Goal: Navigation & Orientation: Find specific page/section

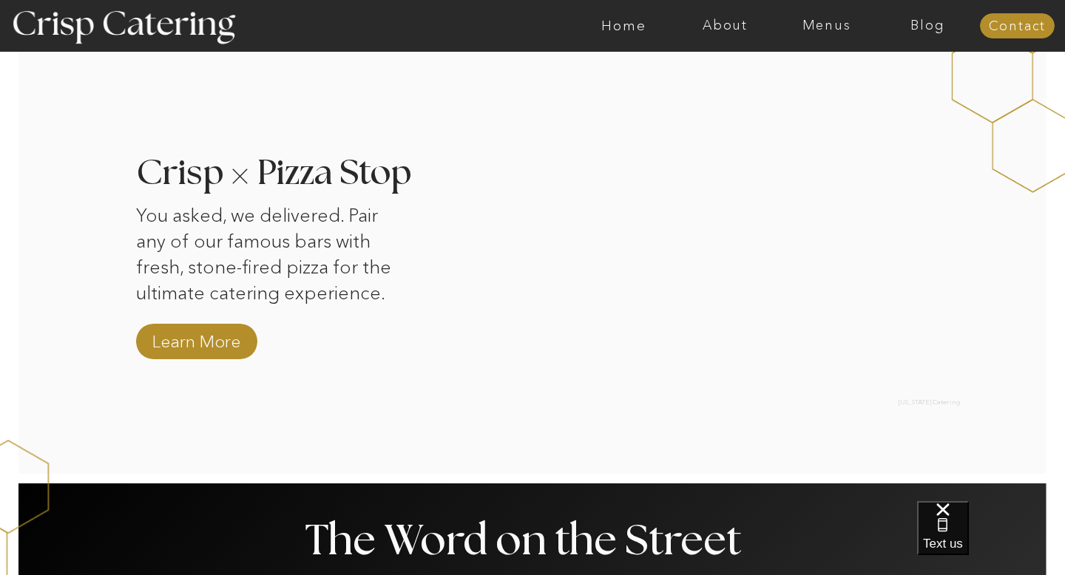
scroll to position [1411, 0]
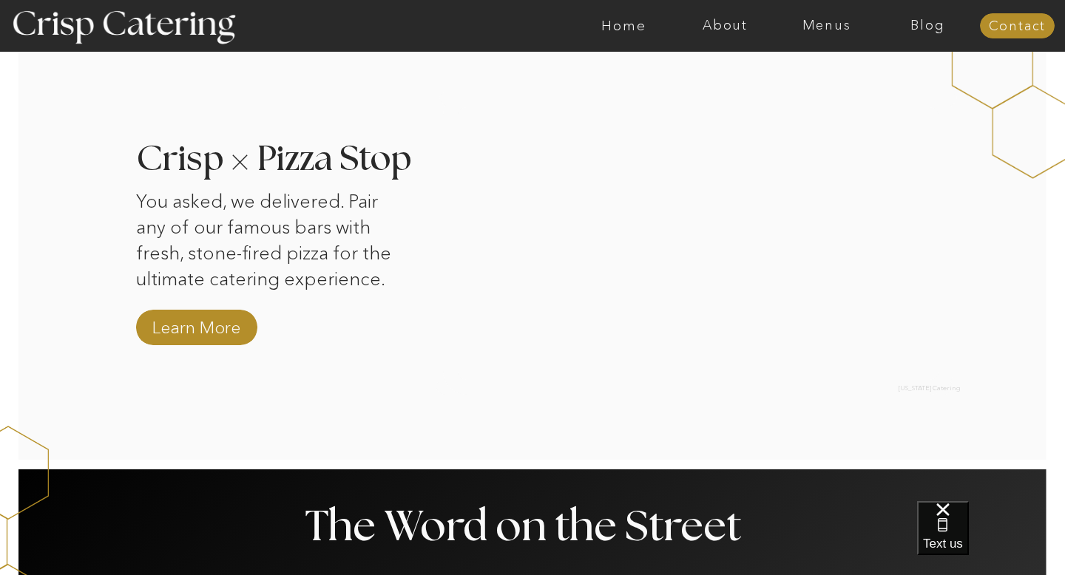
click at [826, 34] on div at bounding box center [590, 26] width 2344 height 52
click at [826, 24] on nav "Menus" at bounding box center [825, 25] width 101 height 15
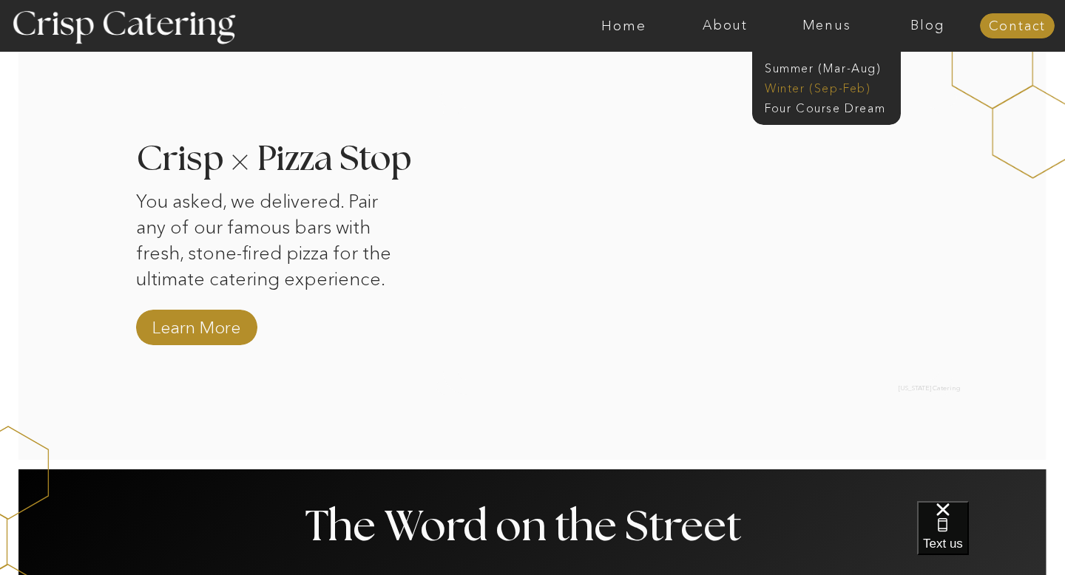
click at [814, 92] on nav "Winter (Sep-Feb)" at bounding box center [824, 87] width 121 height 14
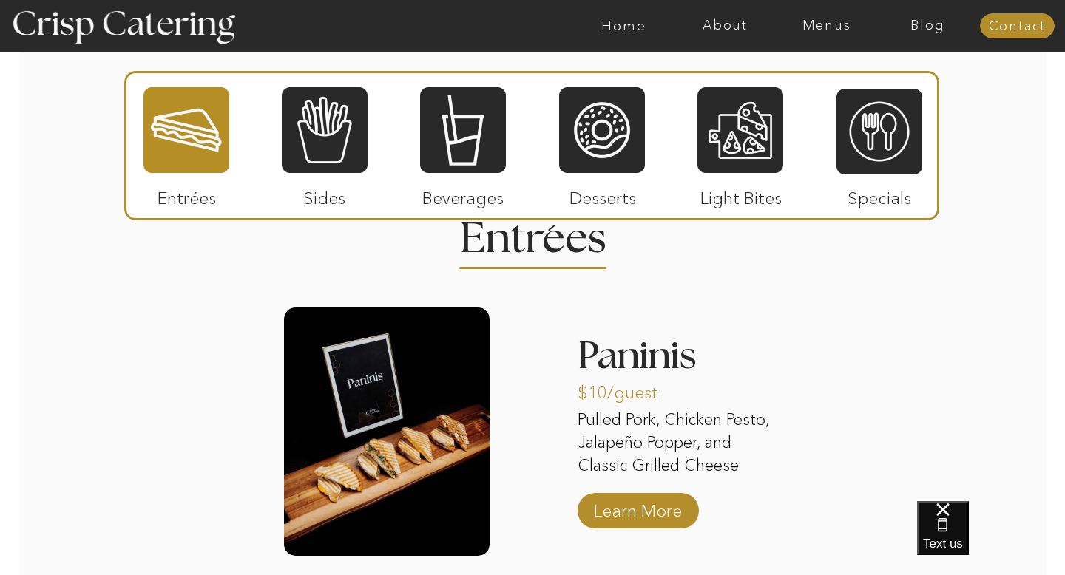
scroll to position [1755, 0]
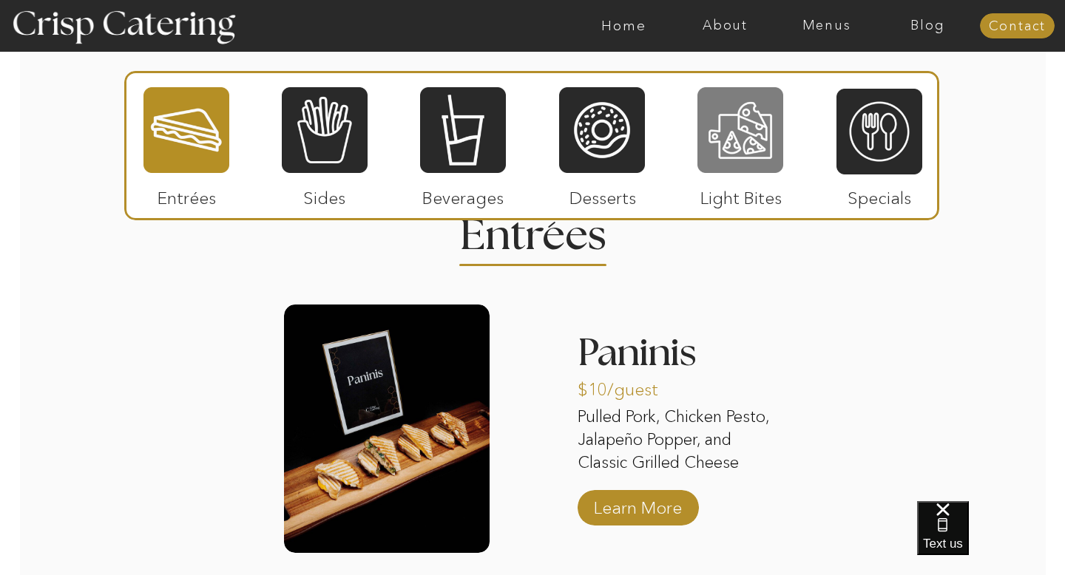
click at [719, 115] on div at bounding box center [740, 130] width 86 height 89
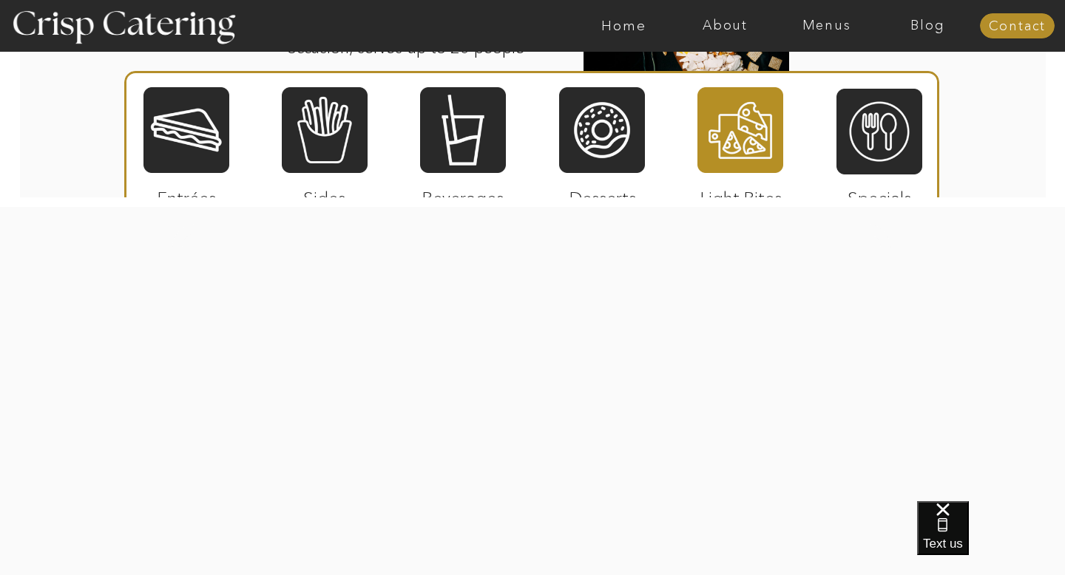
scroll to position [2191, 0]
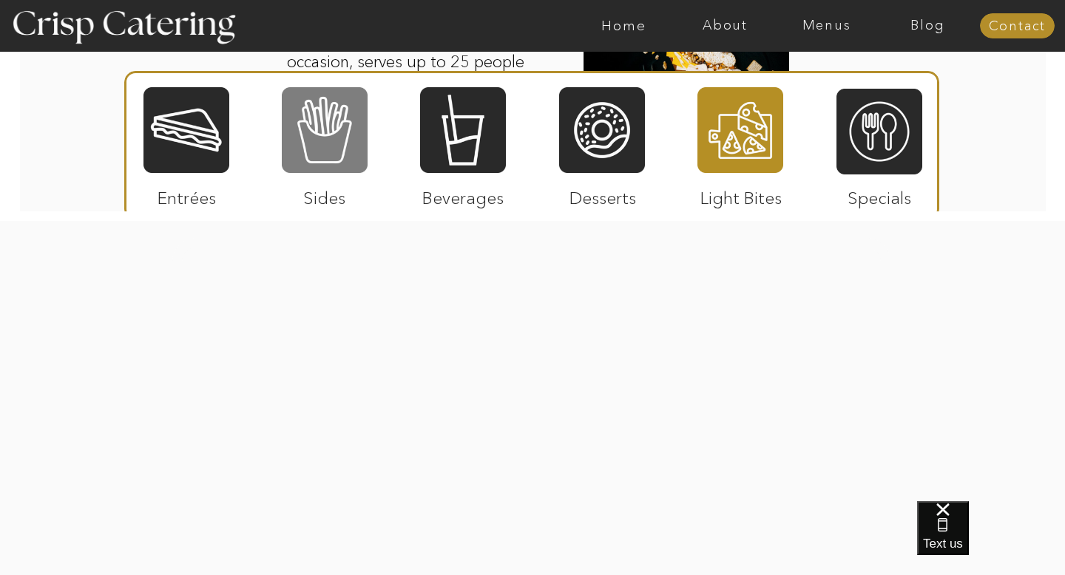
click at [297, 133] on div at bounding box center [325, 130] width 86 height 89
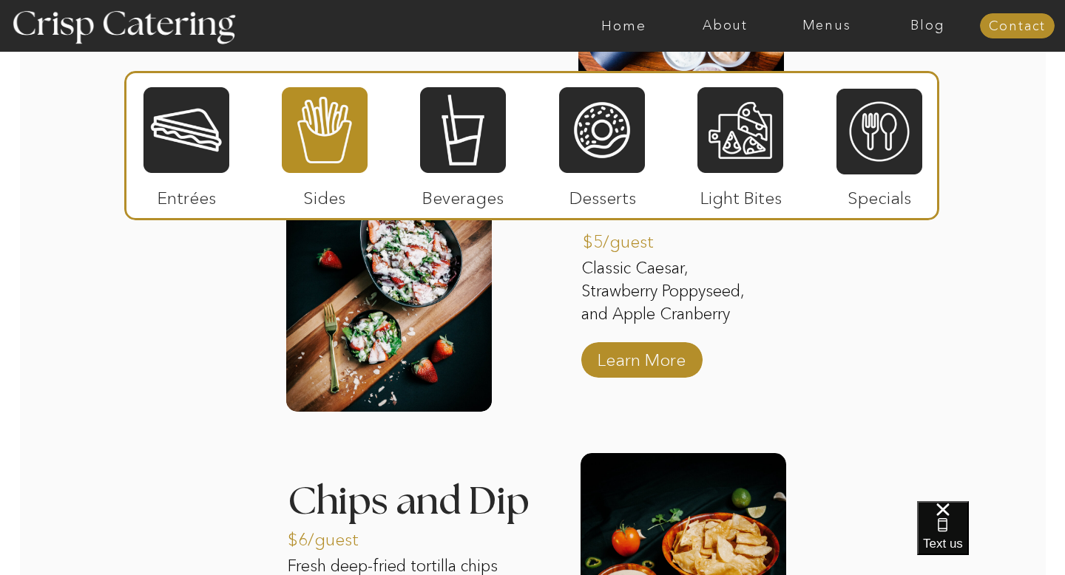
click at [297, 132] on div at bounding box center [325, 130] width 86 height 89
click at [297, 143] on div at bounding box center [325, 130] width 86 height 89
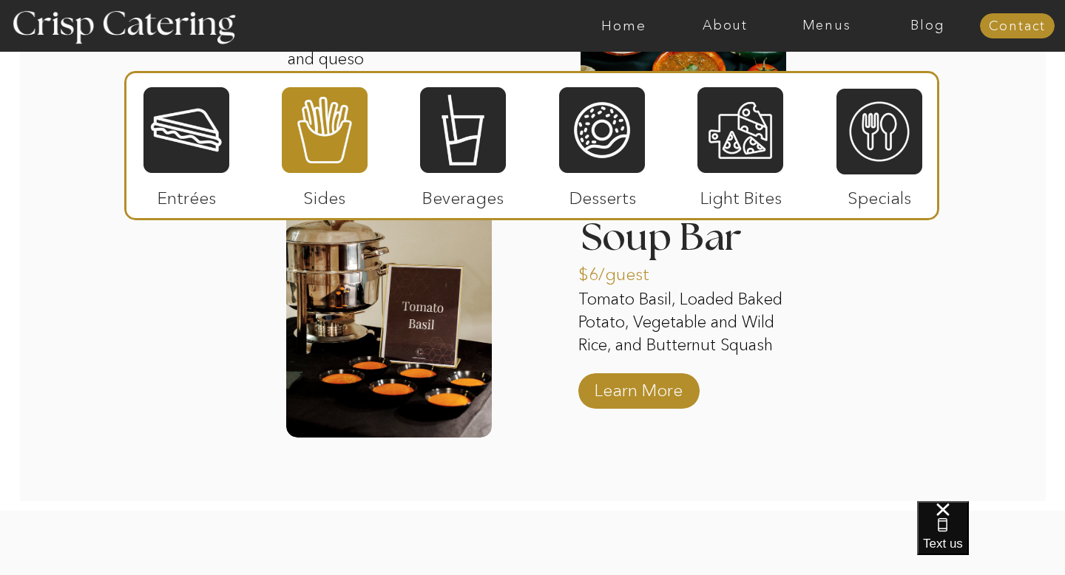
scroll to position [2749, 0]
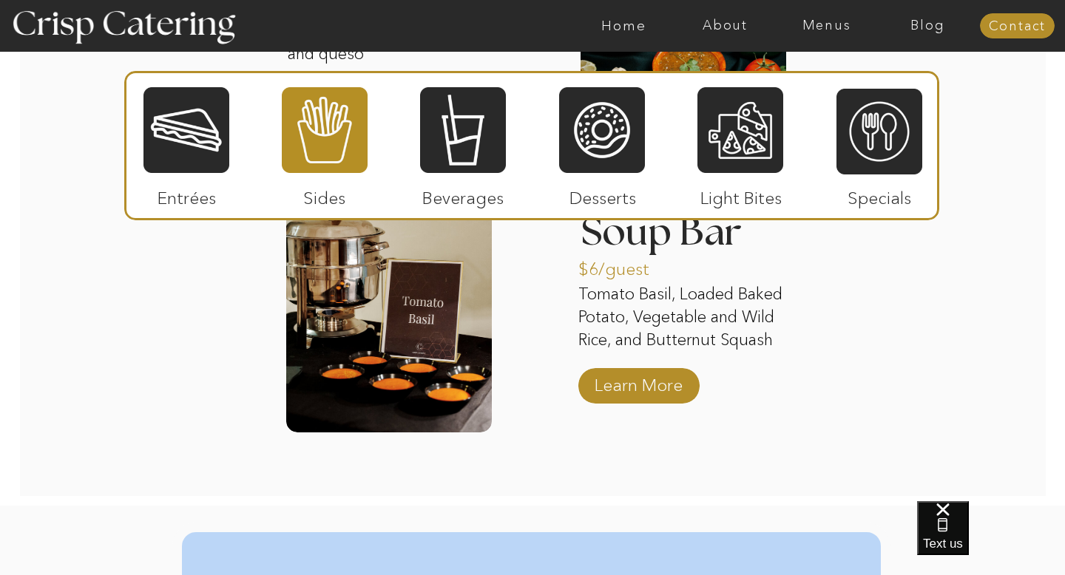
drag, startPoint x: 350, startPoint y: 523, endPoint x: 346, endPoint y: 503, distance: 20.3
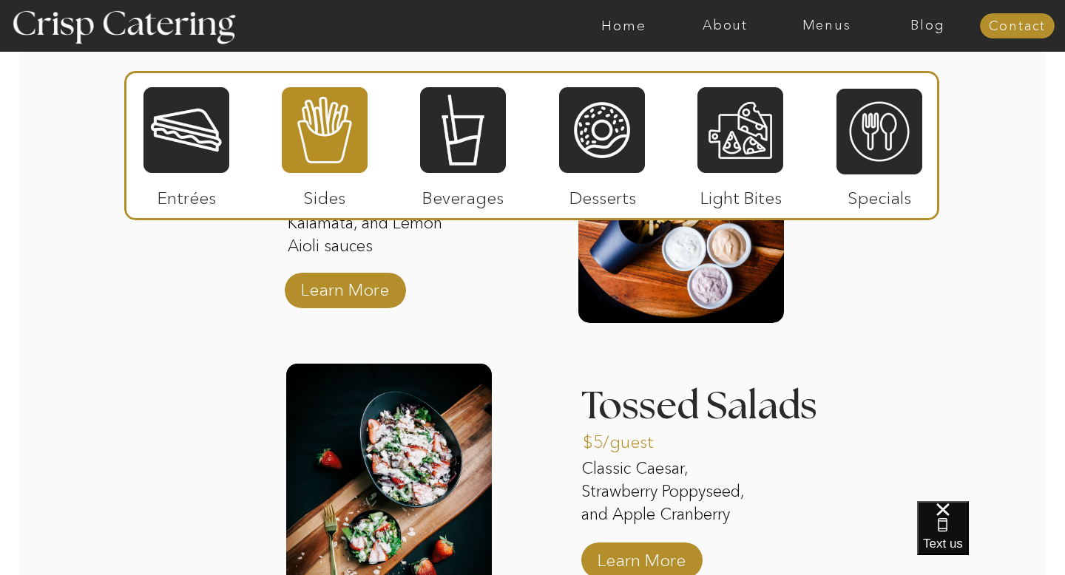
scroll to position [1978, 0]
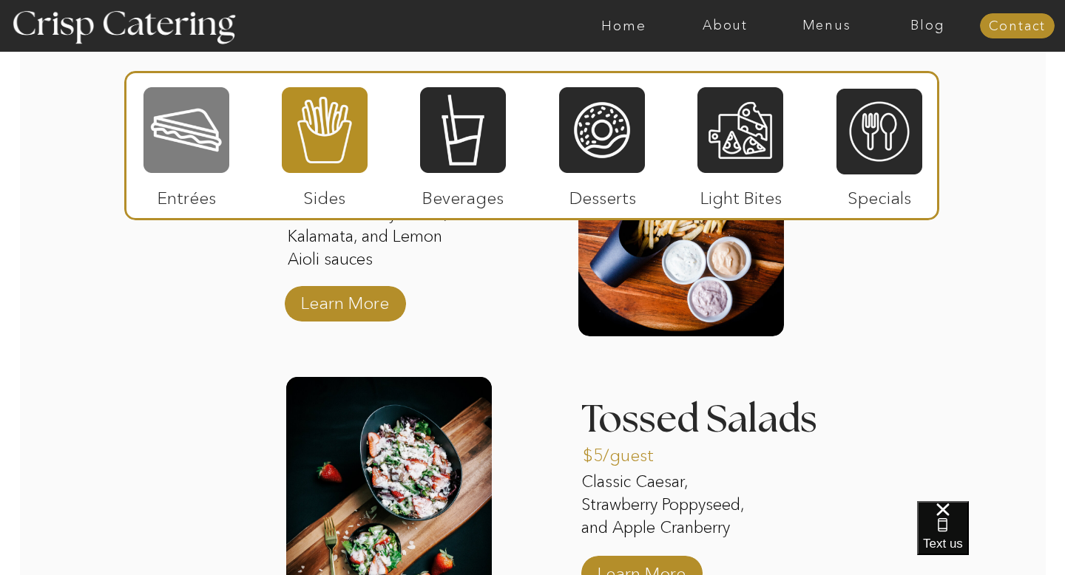
click at [174, 150] on div at bounding box center [186, 130] width 86 height 89
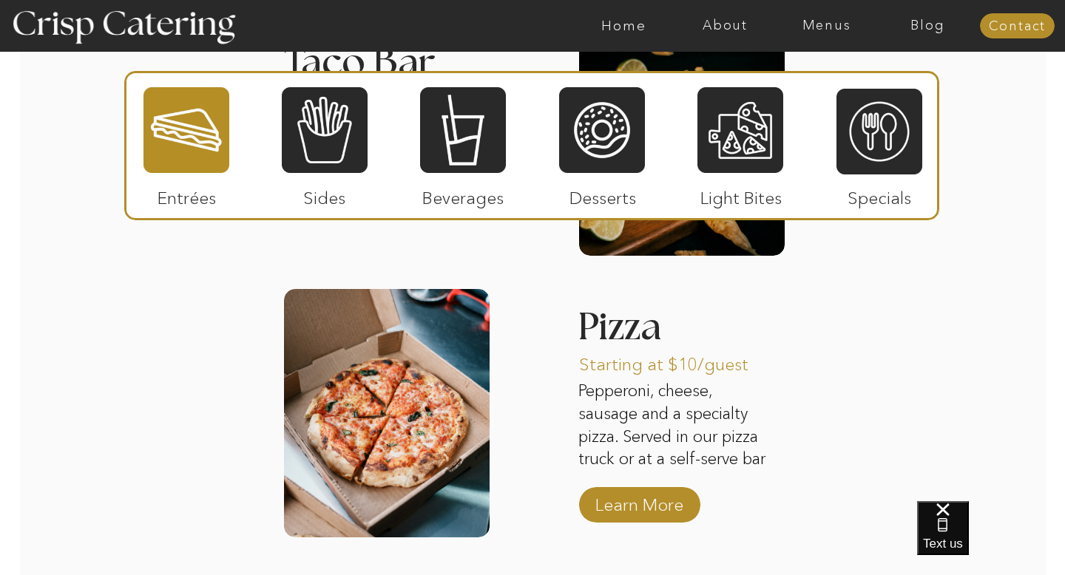
scroll to position [2330, 0]
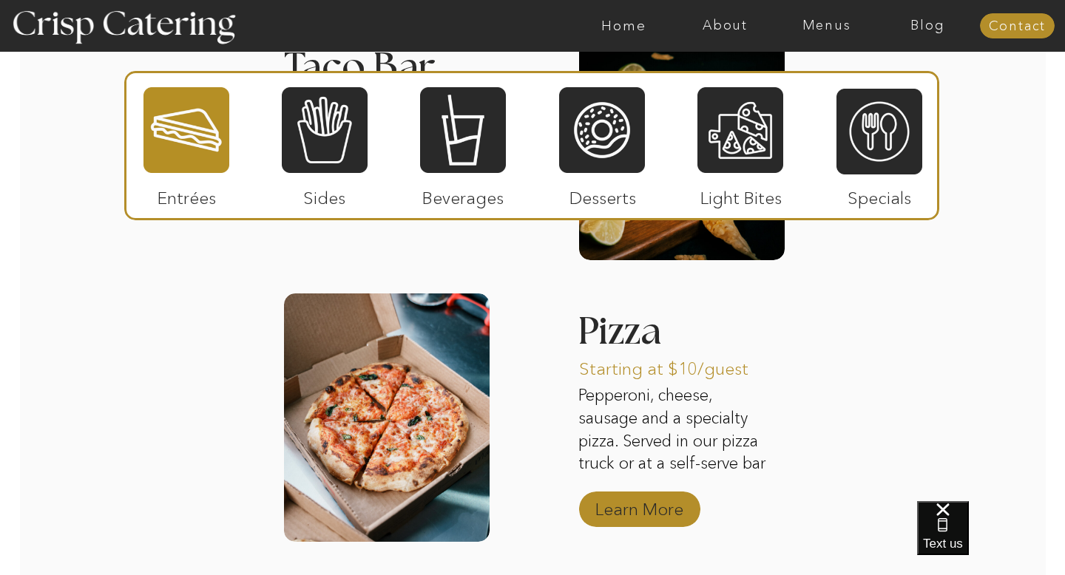
click at [670, 508] on p "Learn More" at bounding box center [639, 505] width 98 height 43
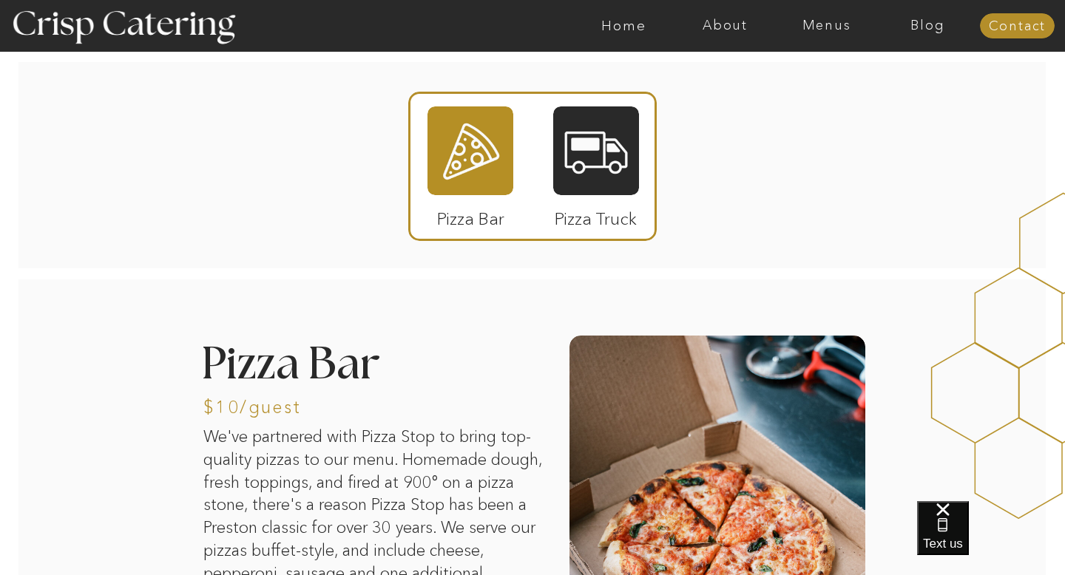
scroll to position [44, 0]
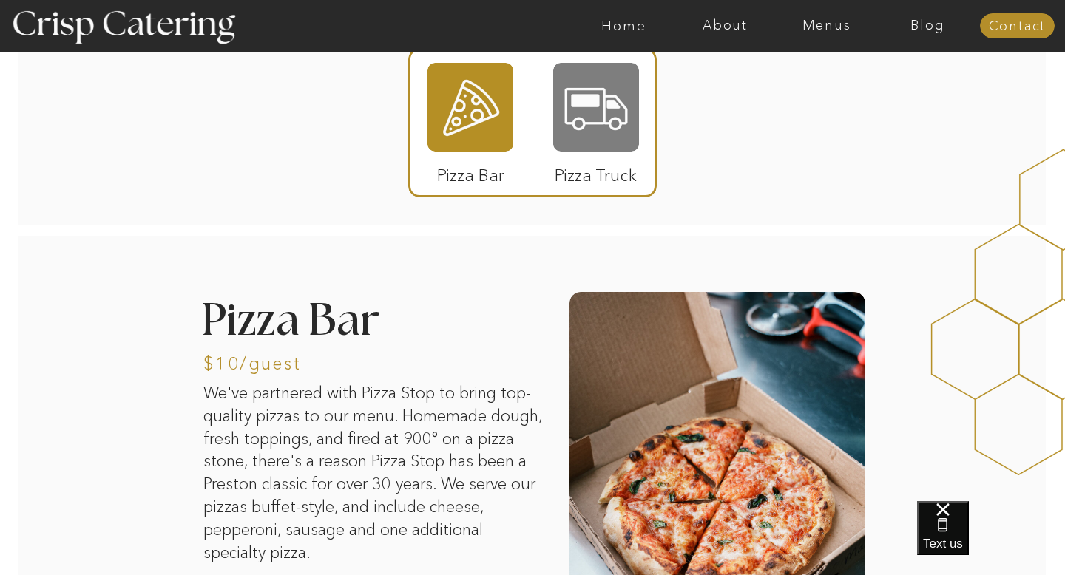
click at [584, 126] on div at bounding box center [596, 107] width 86 height 89
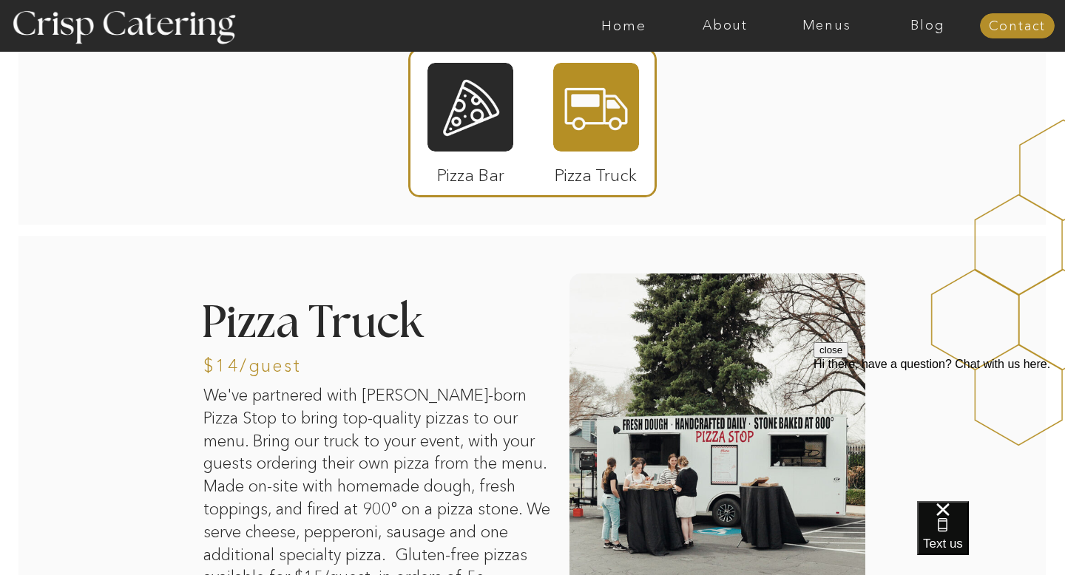
scroll to position [0, 0]
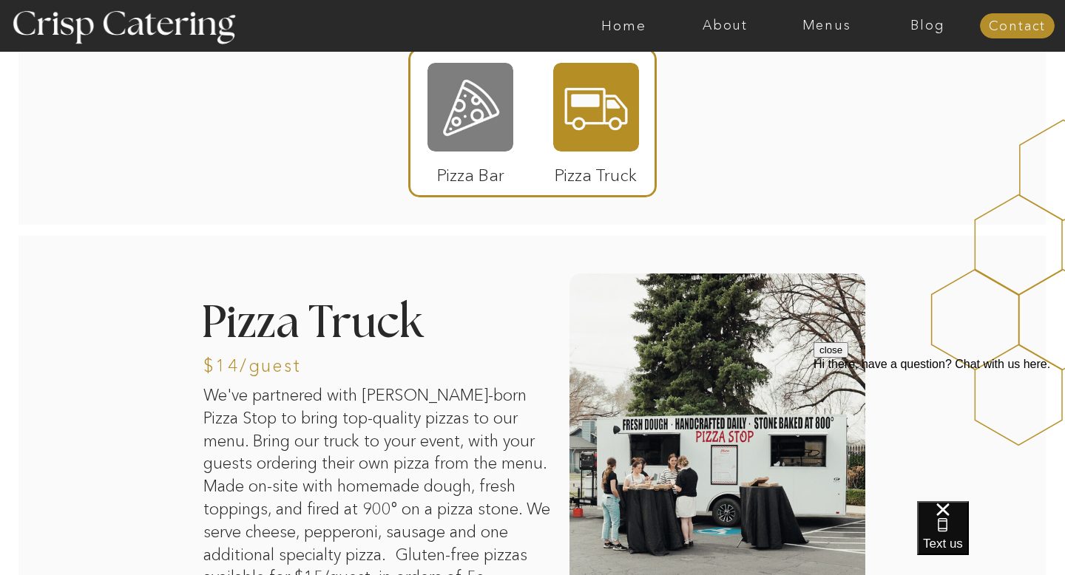
click at [458, 128] on div at bounding box center [470, 107] width 86 height 89
